Goal: Find specific page/section: Find specific page/section

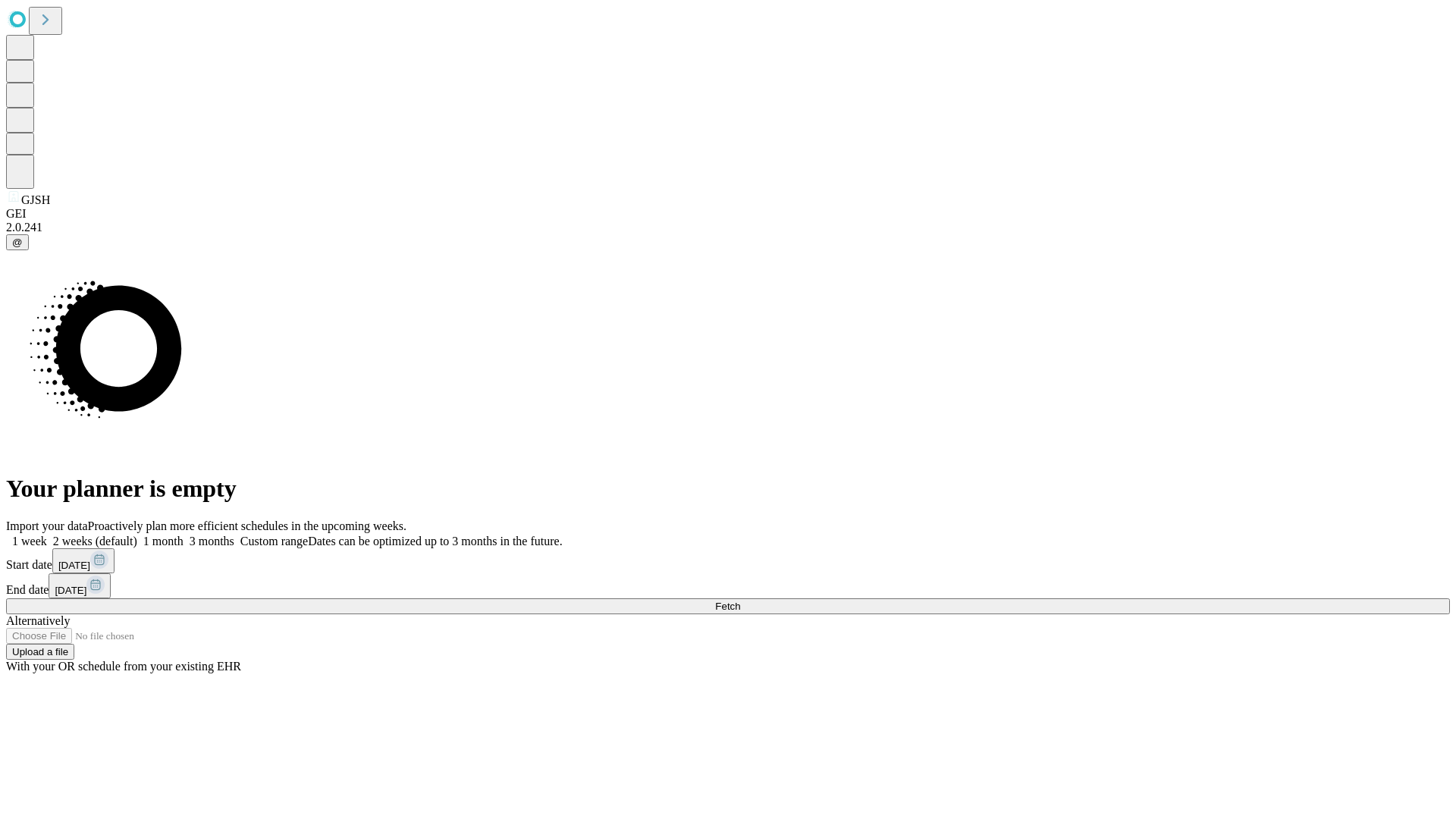
click at [741, 600] on span "Fetch" at bounding box center [728, 606] width 25 height 11
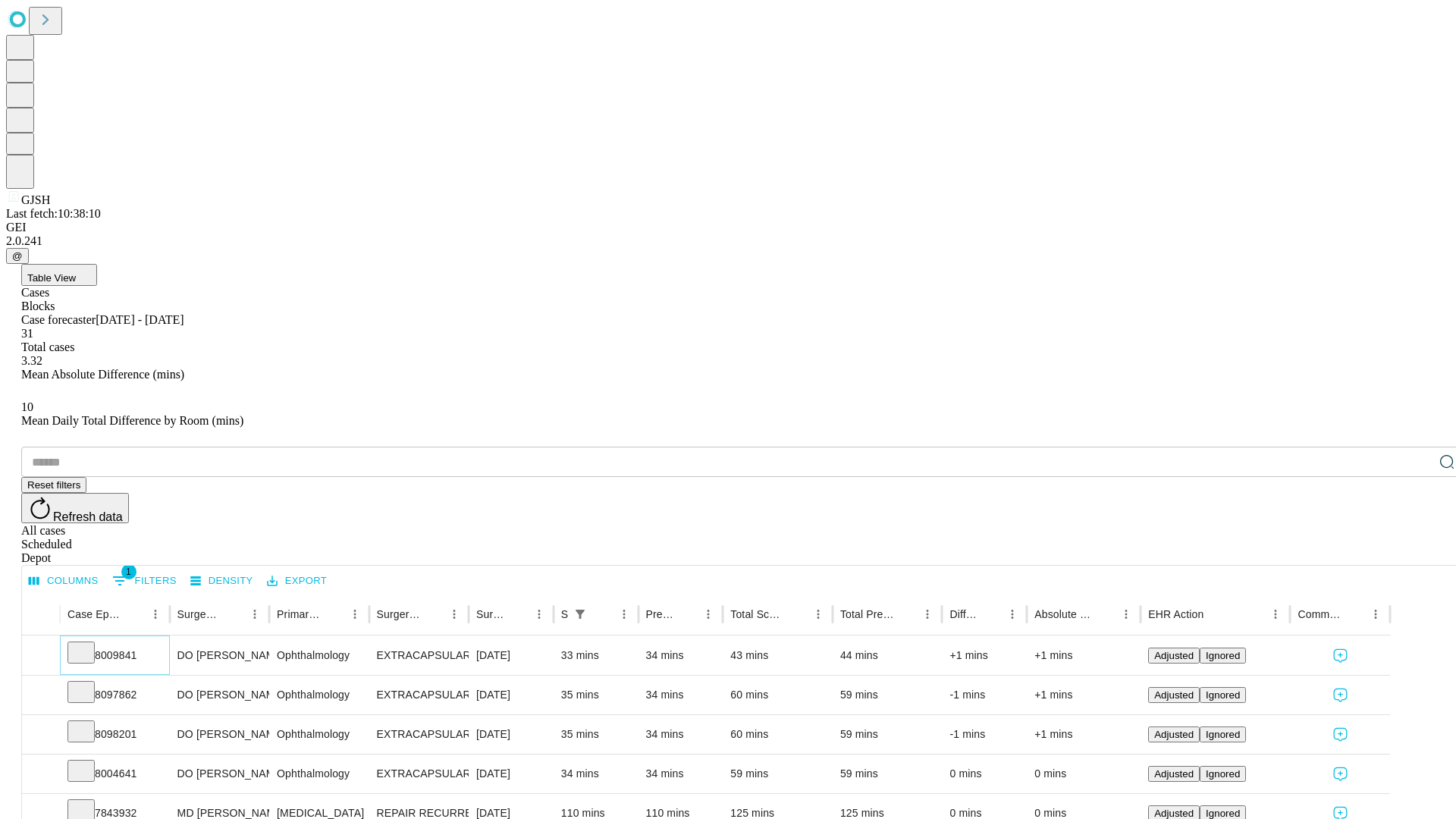
click at [89, 644] on icon at bounding box center [81, 651] width 16 height 16
